Goal: Find specific page/section: Find specific page/section

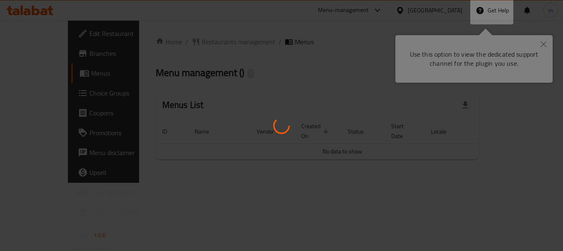
click at [545, 43] on div at bounding box center [281, 125] width 563 height 251
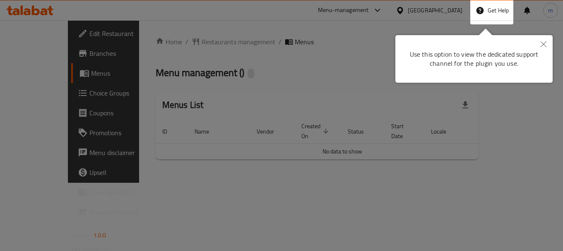
click at [543, 43] on icon "Close" at bounding box center [543, 44] width 6 height 6
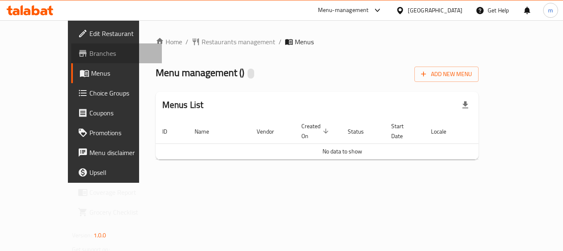
click at [89, 55] on span "Branches" at bounding box center [122, 53] width 66 height 10
